Goal: Information Seeking & Learning: Learn about a topic

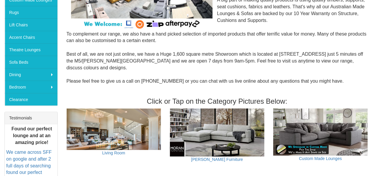
scroll to position [89, 0]
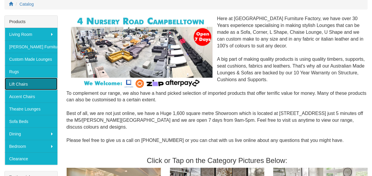
click at [25, 81] on link "Lift Chairs" at bounding box center [31, 84] width 53 height 12
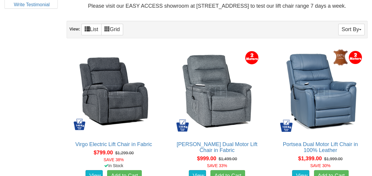
scroll to position [444, 0]
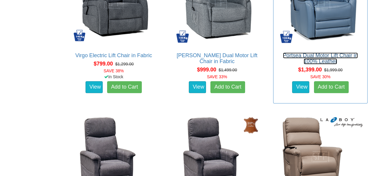
click at [322, 55] on link "Portsea Dual Motor Lift Chair in 100% Leather" at bounding box center [320, 58] width 75 height 12
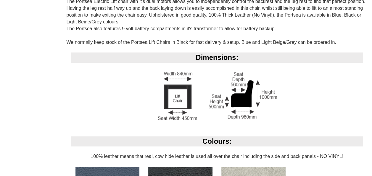
scroll to position [364, 0]
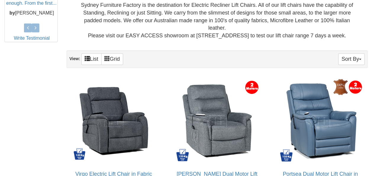
scroll to position [444, 0]
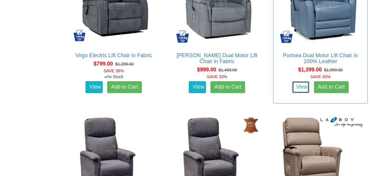
click at [300, 86] on link "View" at bounding box center [300, 87] width 17 height 12
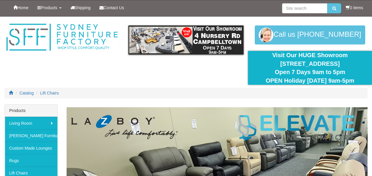
scroll to position [444, 0]
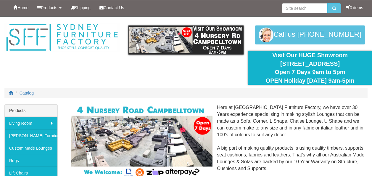
scroll to position [89, 0]
